Goal: Transaction & Acquisition: Register for event/course

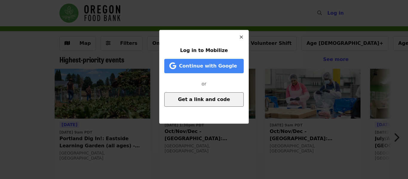
click at [203, 101] on span "Get a link and code" at bounding box center [204, 99] width 52 height 6
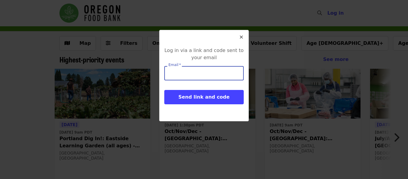
click at [183, 73] on input "Email   *" at bounding box center [203, 73] width 79 height 14
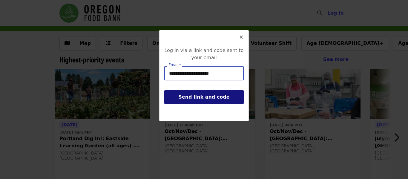
type input "**********"
click at [193, 100] on button "Send link and code" at bounding box center [203, 97] width 79 height 14
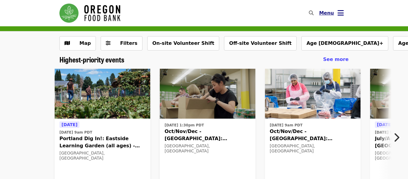
click at [340, 13] on icon "bars icon" at bounding box center [341, 13] width 6 height 9
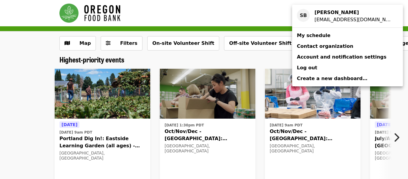
click at [305, 35] on span "My schedule" at bounding box center [313, 36] width 33 height 6
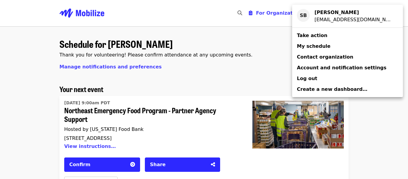
click at [200, 85] on div "Account menu" at bounding box center [204, 89] width 408 height 179
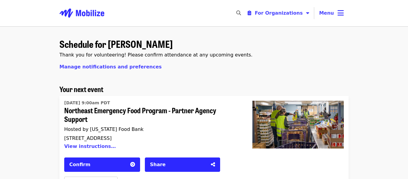
click at [216, 138] on div "[STREET_ADDRESS]" at bounding box center [151, 138] width 174 height 6
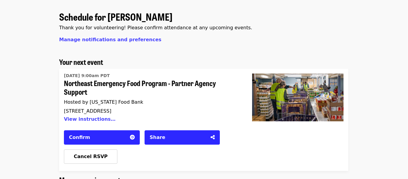
scroll to position [0, 0]
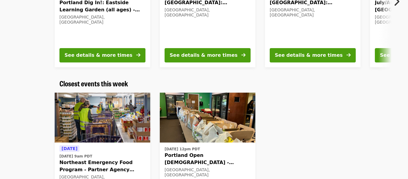
scroll to position [137, 0]
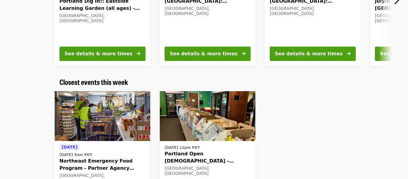
click at [85, 135] on img at bounding box center [103, 116] width 96 height 50
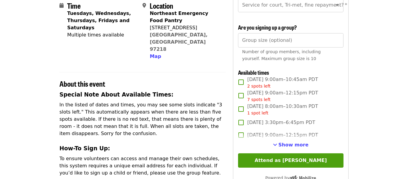
scroll to position [148, 0]
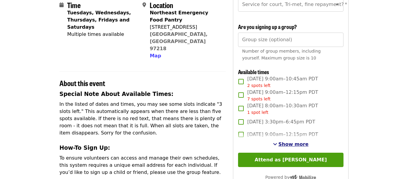
click at [277, 142] on span "See more timeslots" at bounding box center [275, 144] width 4 height 5
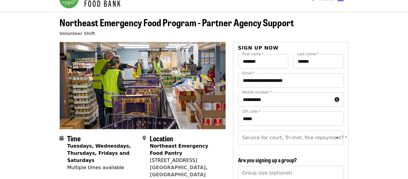
scroll to position [0, 0]
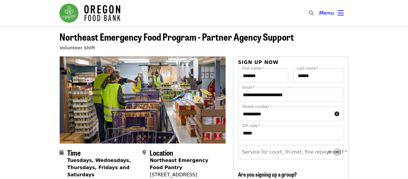
click at [337, 153] on icon "Open" at bounding box center [337, 151] width 7 height 7
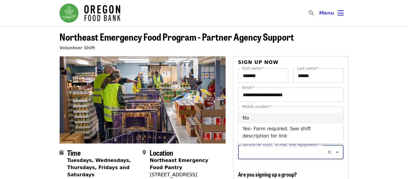
click at [251, 118] on li "No" at bounding box center [290, 118] width 105 height 11
type input "**"
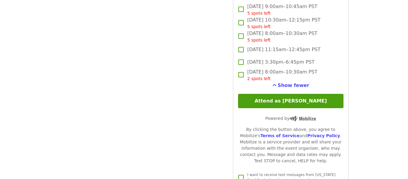
scroll to position [1647, 0]
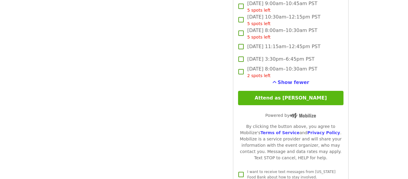
click at [272, 96] on button "Attend as [PERSON_NAME]" at bounding box center [290, 98] width 105 height 14
